Goal: Task Accomplishment & Management: Use online tool/utility

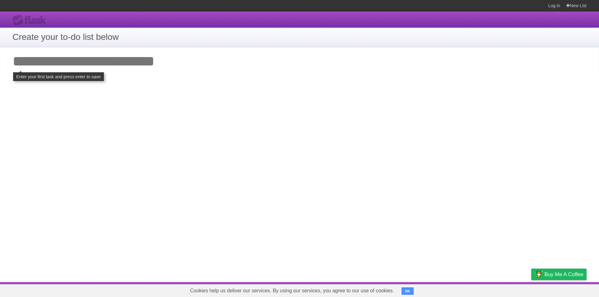
click at [71, 61] on input "Add your first task" at bounding box center [299, 61] width 599 height 29
click at [69, 60] on input "Add your first task" at bounding box center [299, 61] width 599 height 29
drag, startPoint x: 37, startPoint y: 52, endPoint x: 142, endPoint y: 54, distance: 104.9
click at [162, 57] on input "Add your first task" at bounding box center [299, 61] width 599 height 29
type input "*******"
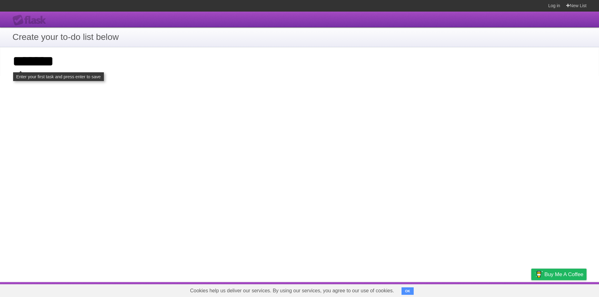
click input "**********" at bounding box center [0, 0] width 0 height 0
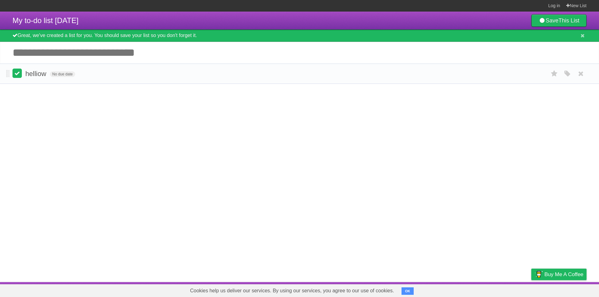
click at [18, 76] on label at bounding box center [16, 73] width 9 height 9
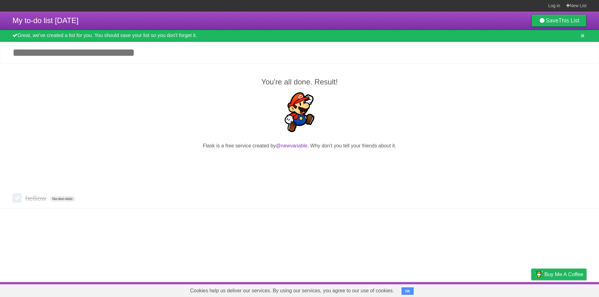
click at [154, 61] on input "Add another task" at bounding box center [299, 53] width 599 height 22
click at [43, 37] on div "Great, we've created a list for you. You should save your list so you don't for…" at bounding box center [299, 36] width 599 height 12
click at [583, 32] on div "Great, we've created a list for you. You should save your list so you don't for…" at bounding box center [299, 36] width 599 height 12
click at [583, 34] on icon at bounding box center [583, 35] width 4 height 5
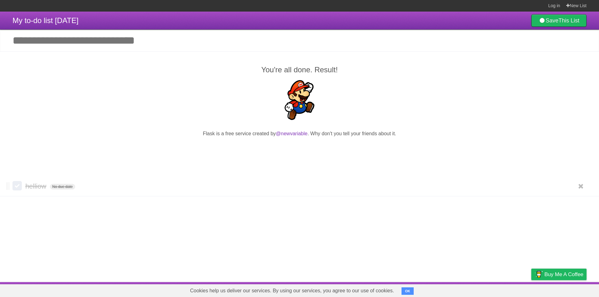
click at [15, 183] on label at bounding box center [16, 185] width 9 height 9
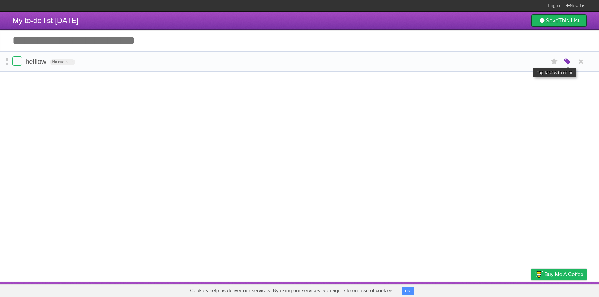
click at [569, 65] on icon "button" at bounding box center [567, 62] width 9 height 8
click at [543, 66] on div "White Red Blue Green Purple Orange" at bounding box center [526, 62] width 62 height 8
click at [541, 62] on label "Orange" at bounding box center [540, 61] width 7 height 7
click at [526, 62] on label "Green" at bounding box center [523, 61] width 7 height 7
click at [569, 62] on icon "button" at bounding box center [567, 62] width 9 height 8
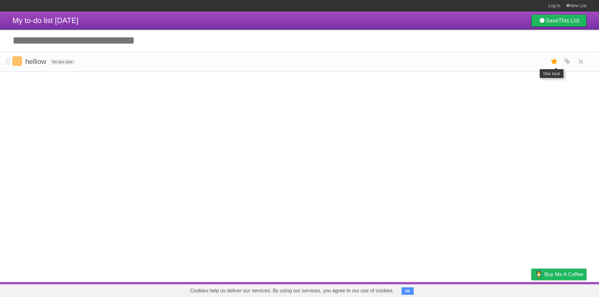
click at [555, 63] on icon at bounding box center [554, 61] width 9 height 10
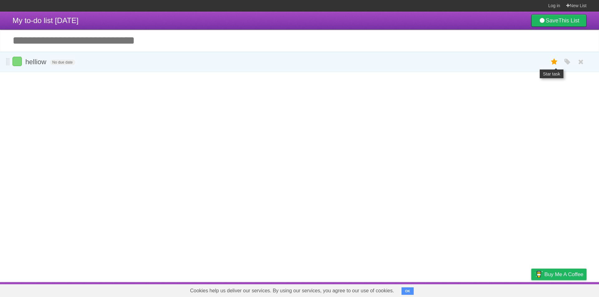
click at [552, 63] on icon at bounding box center [554, 62] width 9 height 10
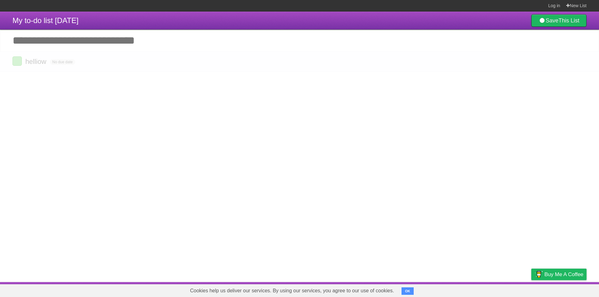
drag, startPoint x: 586, startPoint y: 62, endPoint x: 320, endPoint y: 35, distance: 267.1
click at [586, 63] on link at bounding box center [581, 61] width 12 height 10
